Goal: Check status

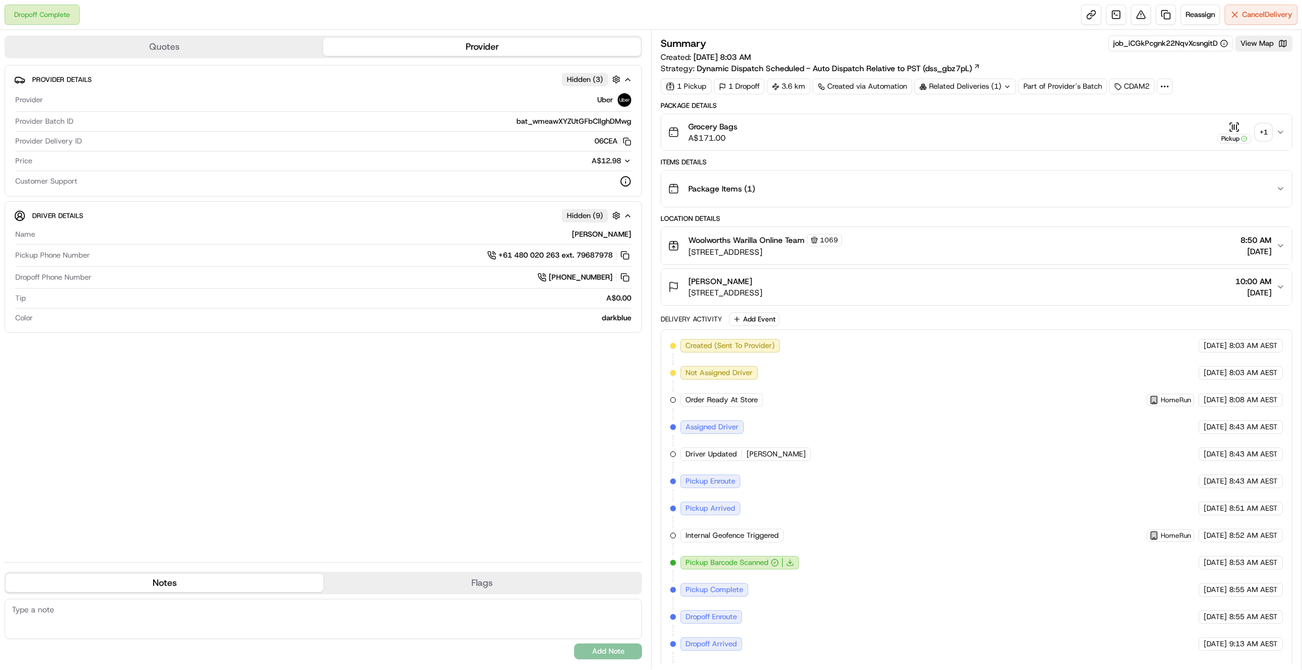
click at [1262, 133] on div "+ 1" at bounding box center [1264, 132] width 16 height 16
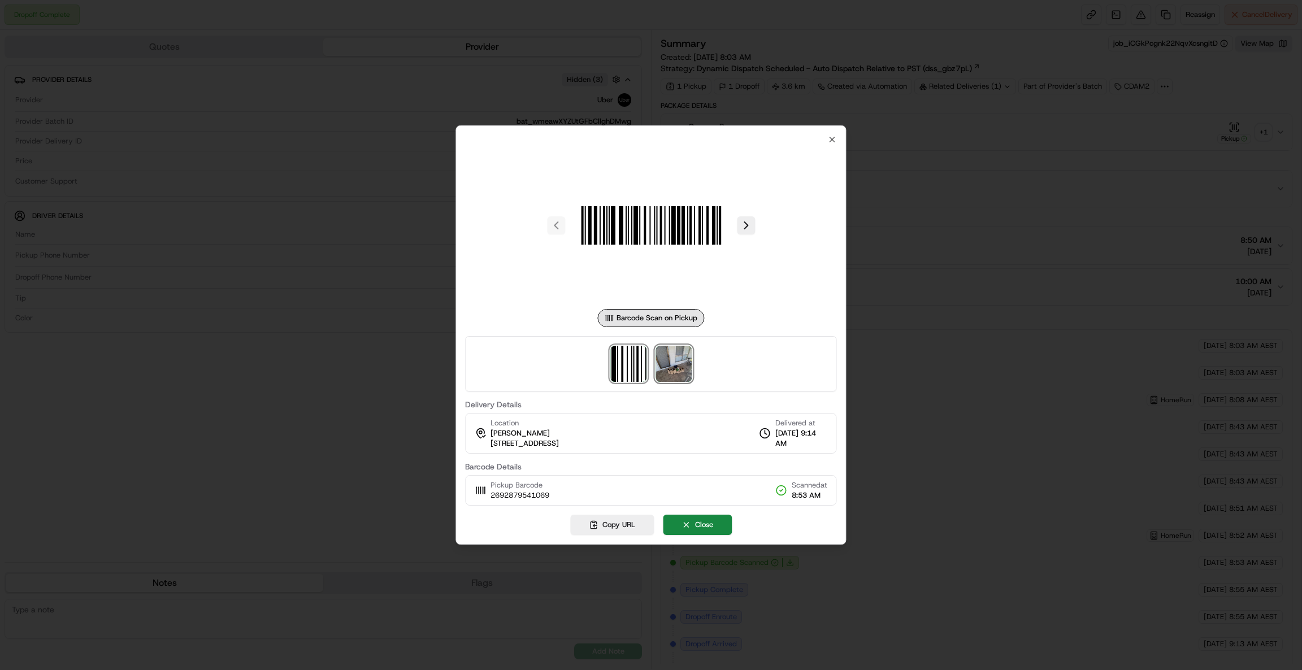
click at [673, 376] on img at bounding box center [674, 364] width 36 height 36
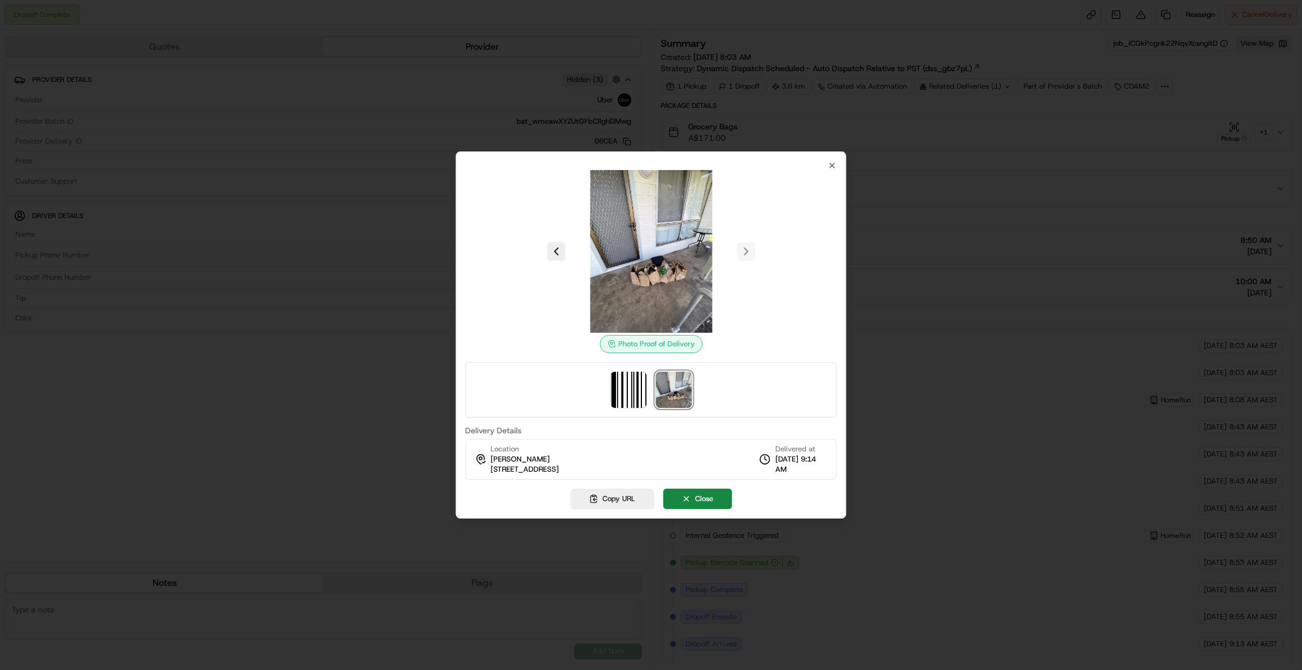
click at [954, 242] on div at bounding box center [651, 335] width 1302 height 670
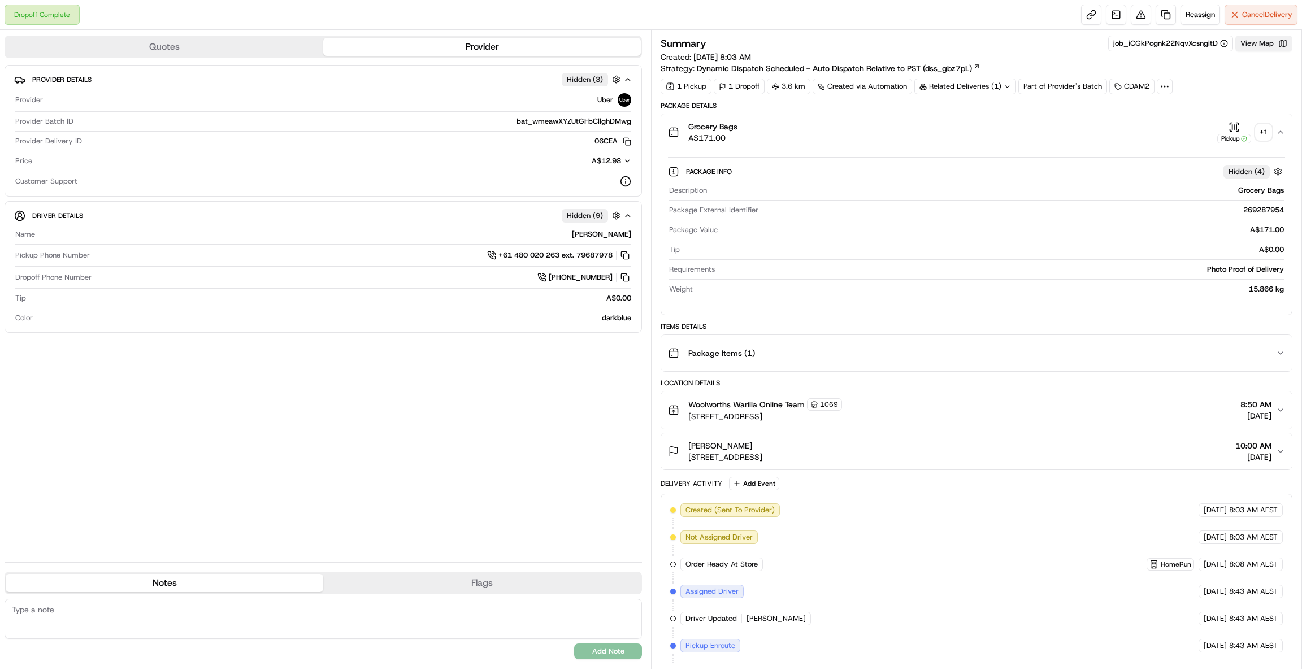
click at [1267, 45] on button "View Map" at bounding box center [1264, 44] width 57 height 16
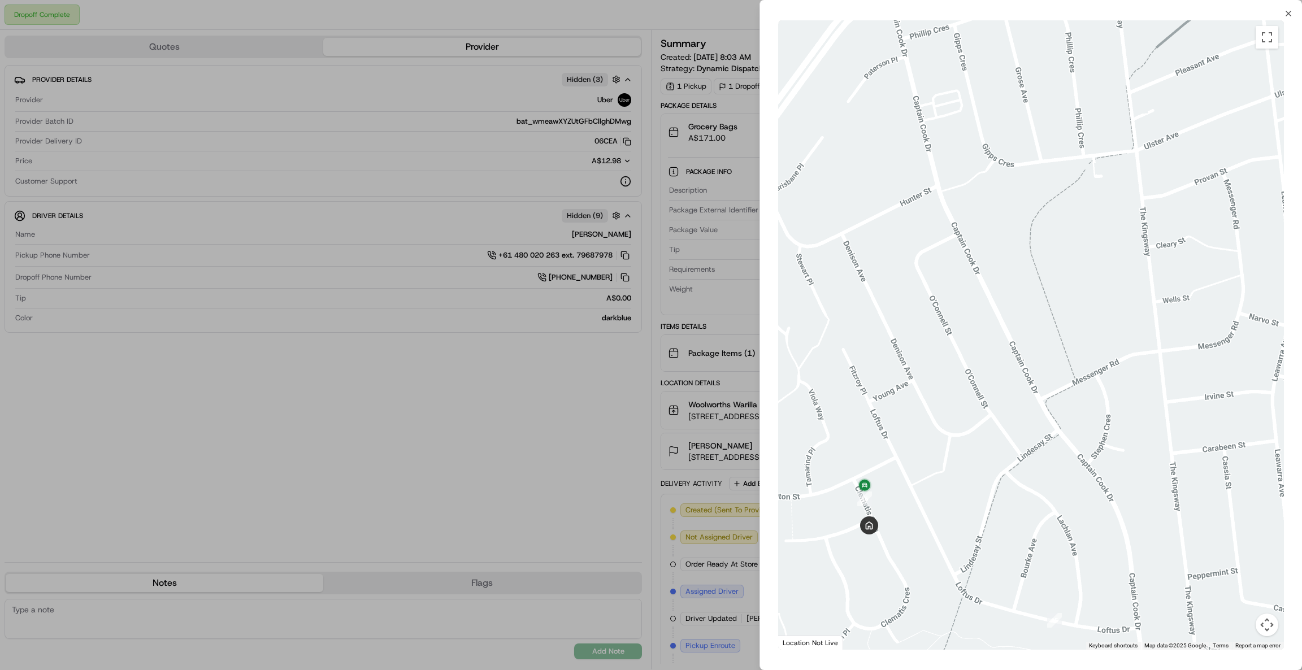
drag, startPoint x: 959, startPoint y: 440, endPoint x: 1057, endPoint y: 302, distance: 169.8
click at [1058, 304] on div at bounding box center [1031, 335] width 506 height 630
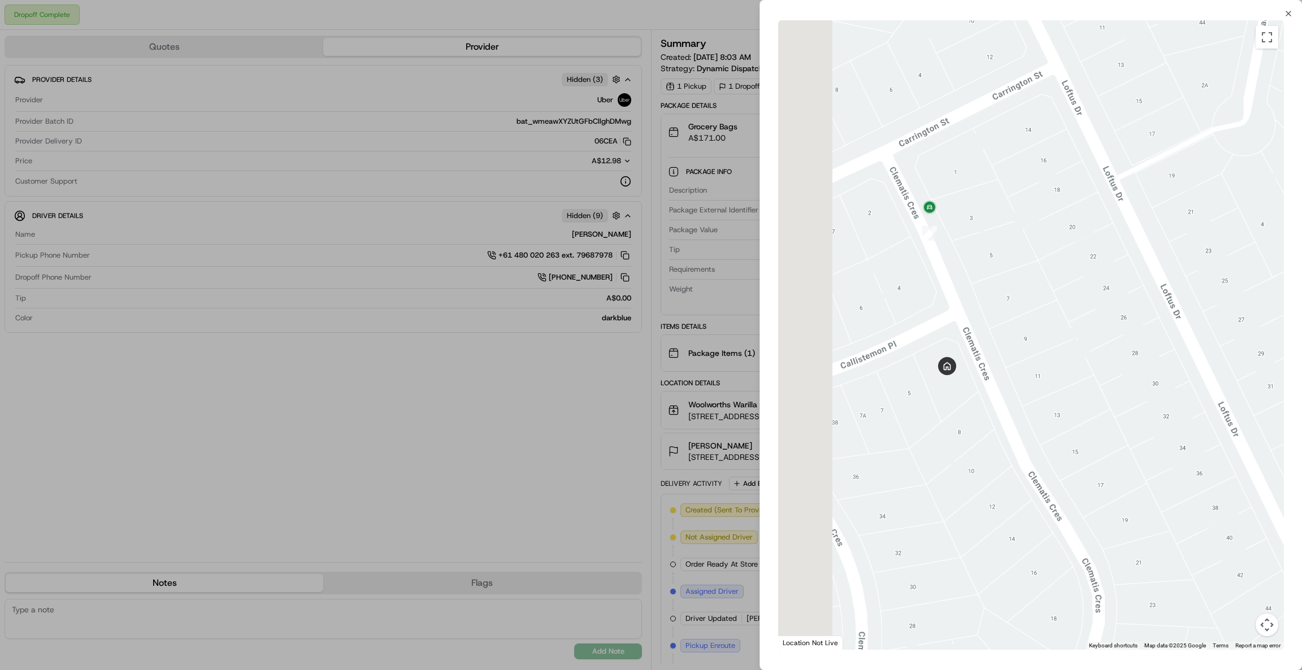
drag, startPoint x: 1064, startPoint y: 308, endPoint x: 1226, endPoint y: 301, distance: 161.8
click at [1227, 301] on div at bounding box center [1031, 335] width 506 height 630
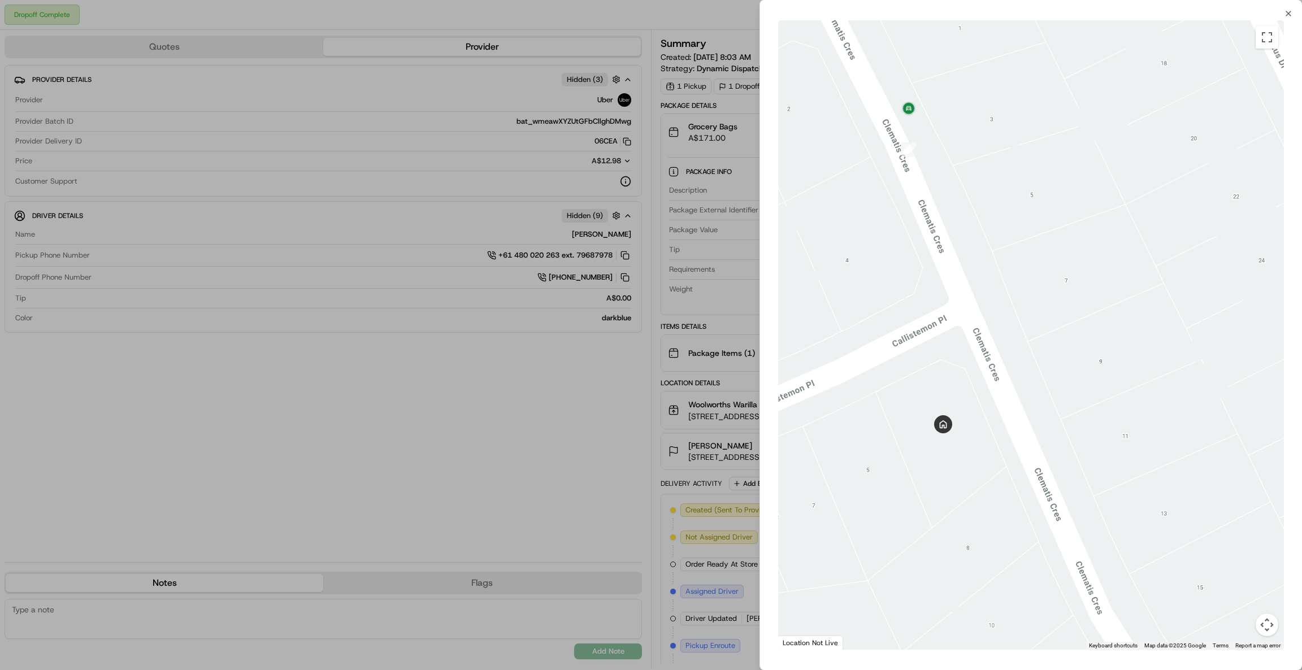
drag, startPoint x: 1239, startPoint y: 259, endPoint x: 1249, endPoint y: 259, distance: 10.2
click at [1249, 259] on div at bounding box center [1031, 335] width 506 height 630
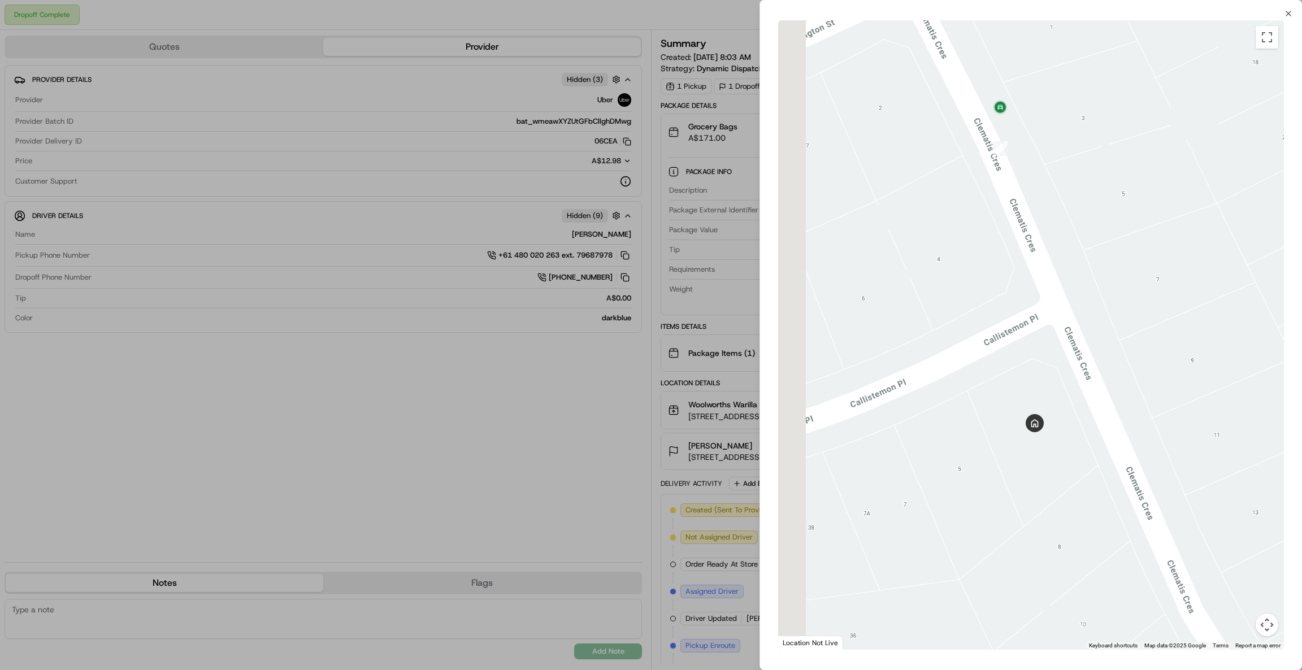
click at [1227, 249] on div at bounding box center [1031, 335] width 506 height 630
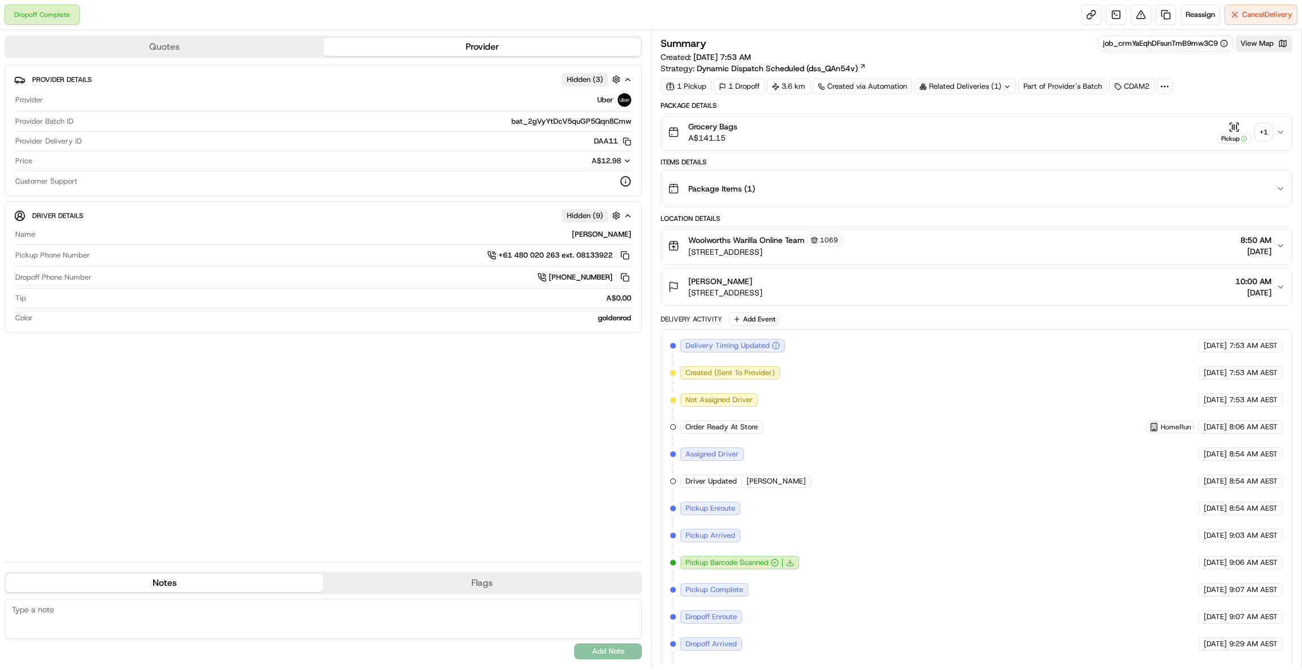
click at [1263, 136] on div "+ 1" at bounding box center [1264, 132] width 16 height 16
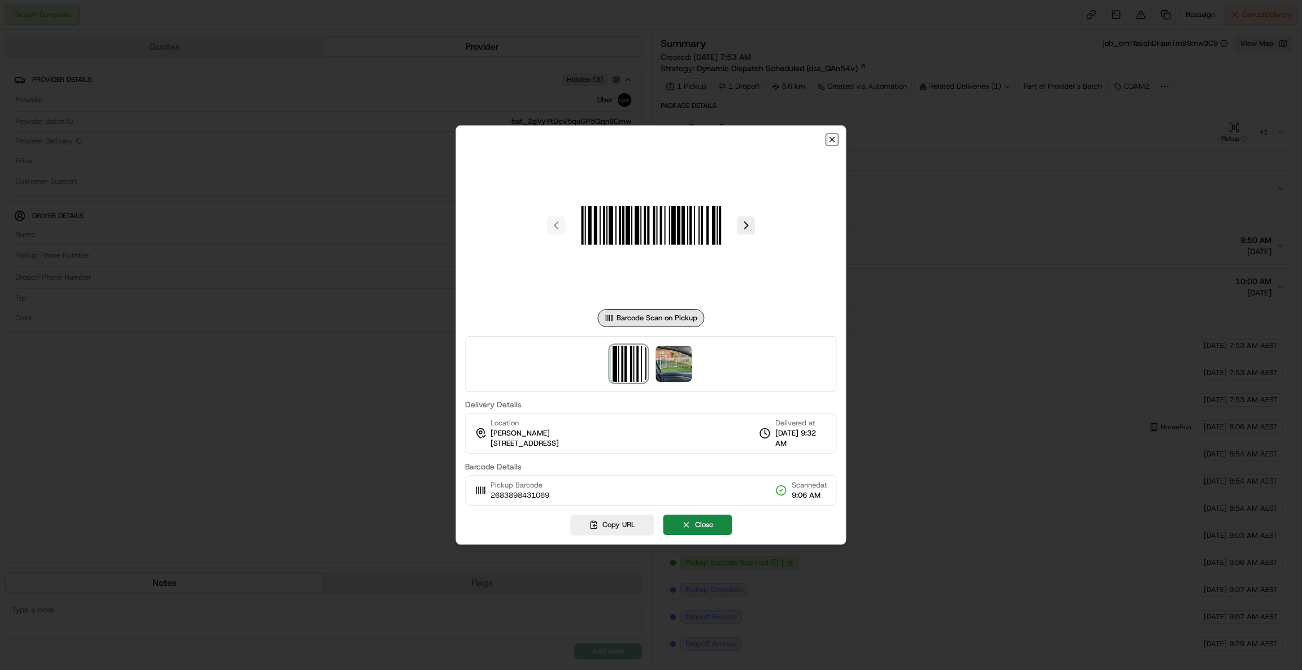
click at [833, 142] on icon "button" at bounding box center [832, 139] width 9 height 9
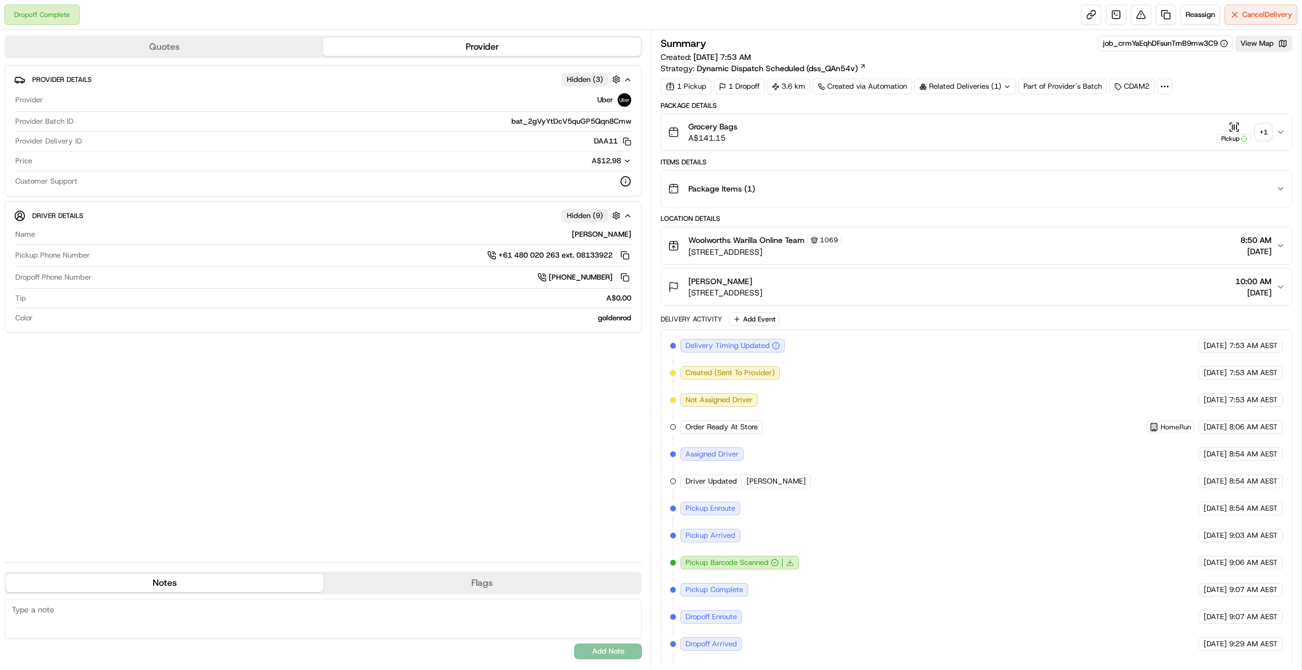
click at [1269, 138] on div "+ 1" at bounding box center [1264, 132] width 16 height 16
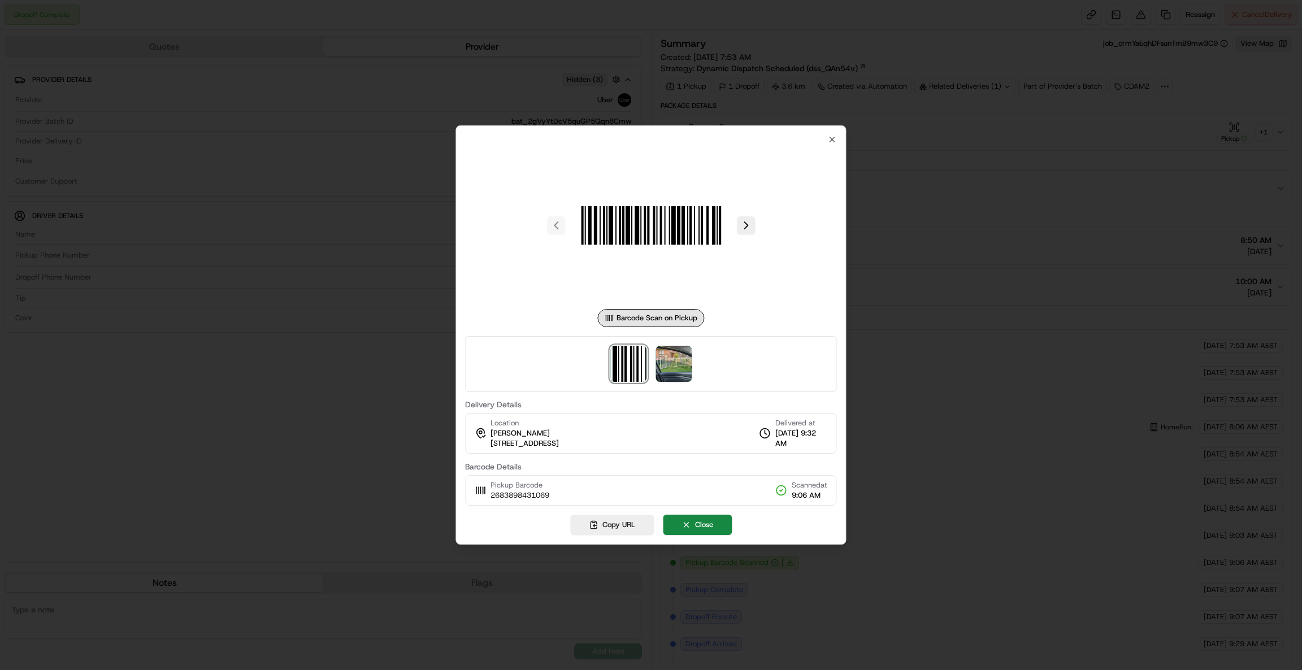
click at [694, 359] on div at bounding box center [650, 363] width 371 height 55
click at [681, 359] on img at bounding box center [674, 364] width 36 height 36
